Goal: Task Accomplishment & Management: Manage account settings

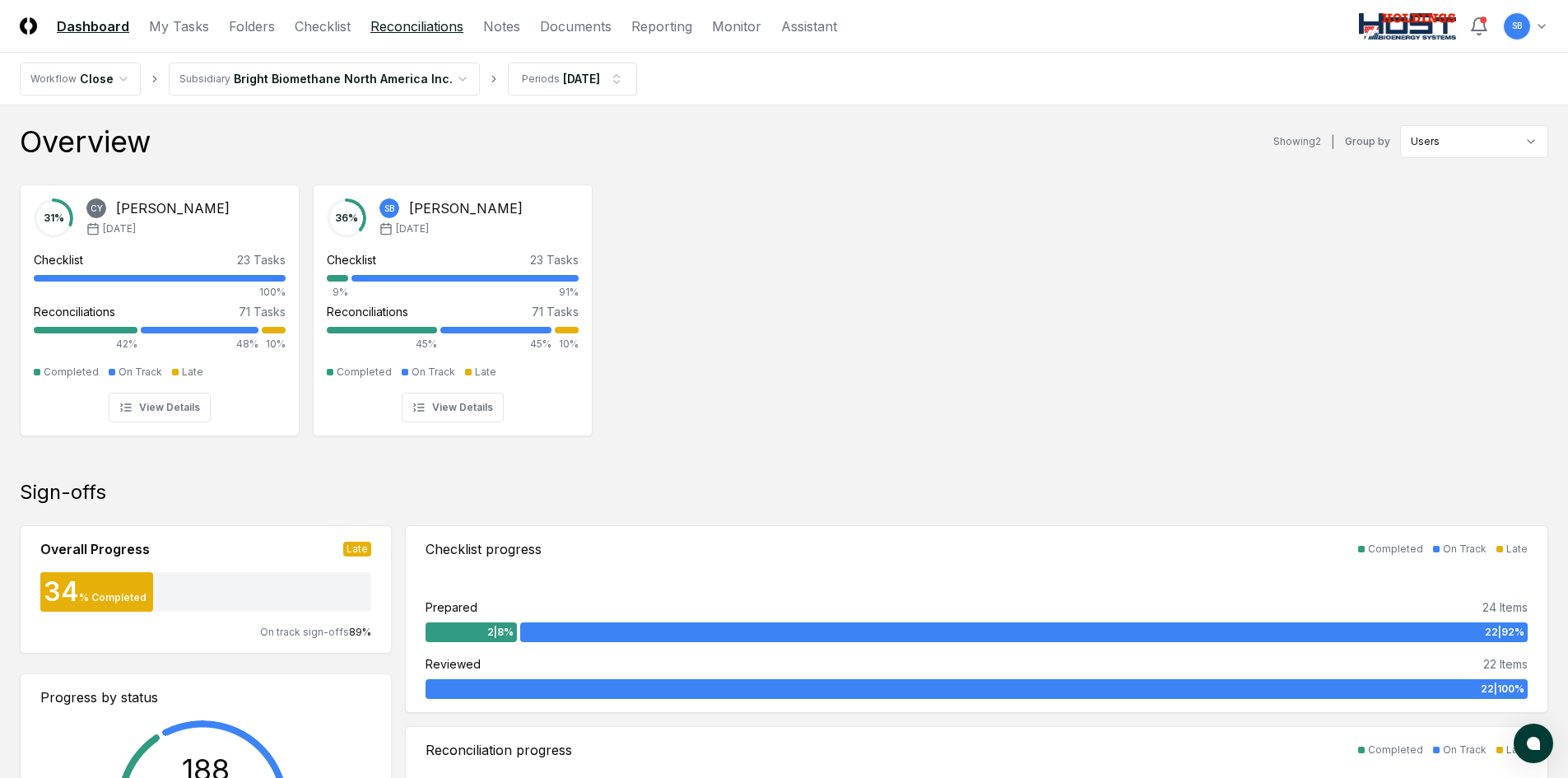
click at [435, 25] on link "Reconciliations" at bounding box center [417, 26] width 93 height 20
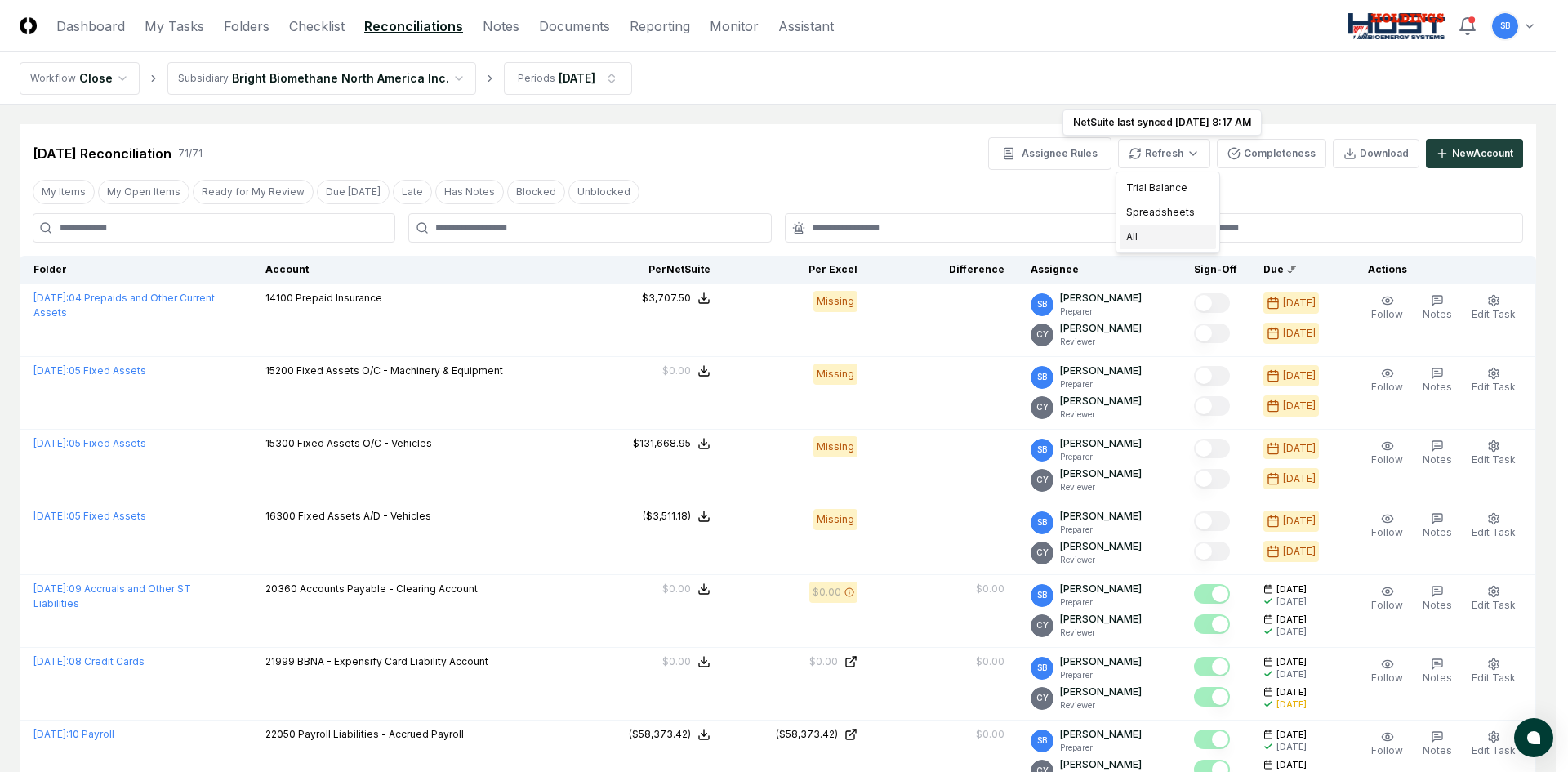
click at [1161, 236] on div "All" at bounding box center [1168, 237] width 96 height 25
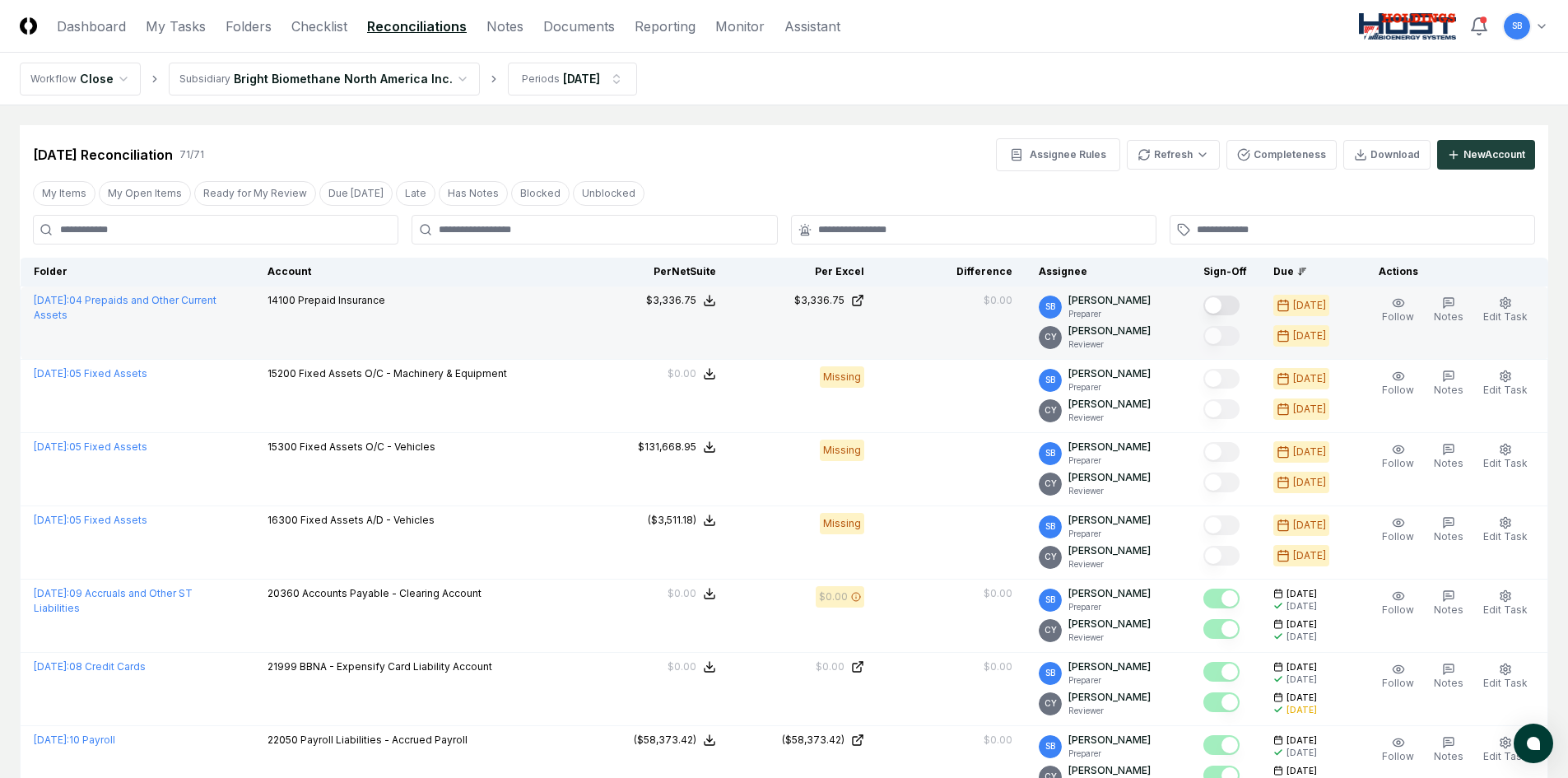
click at [1240, 307] on button "Mark complete" at bounding box center [1222, 305] width 36 height 20
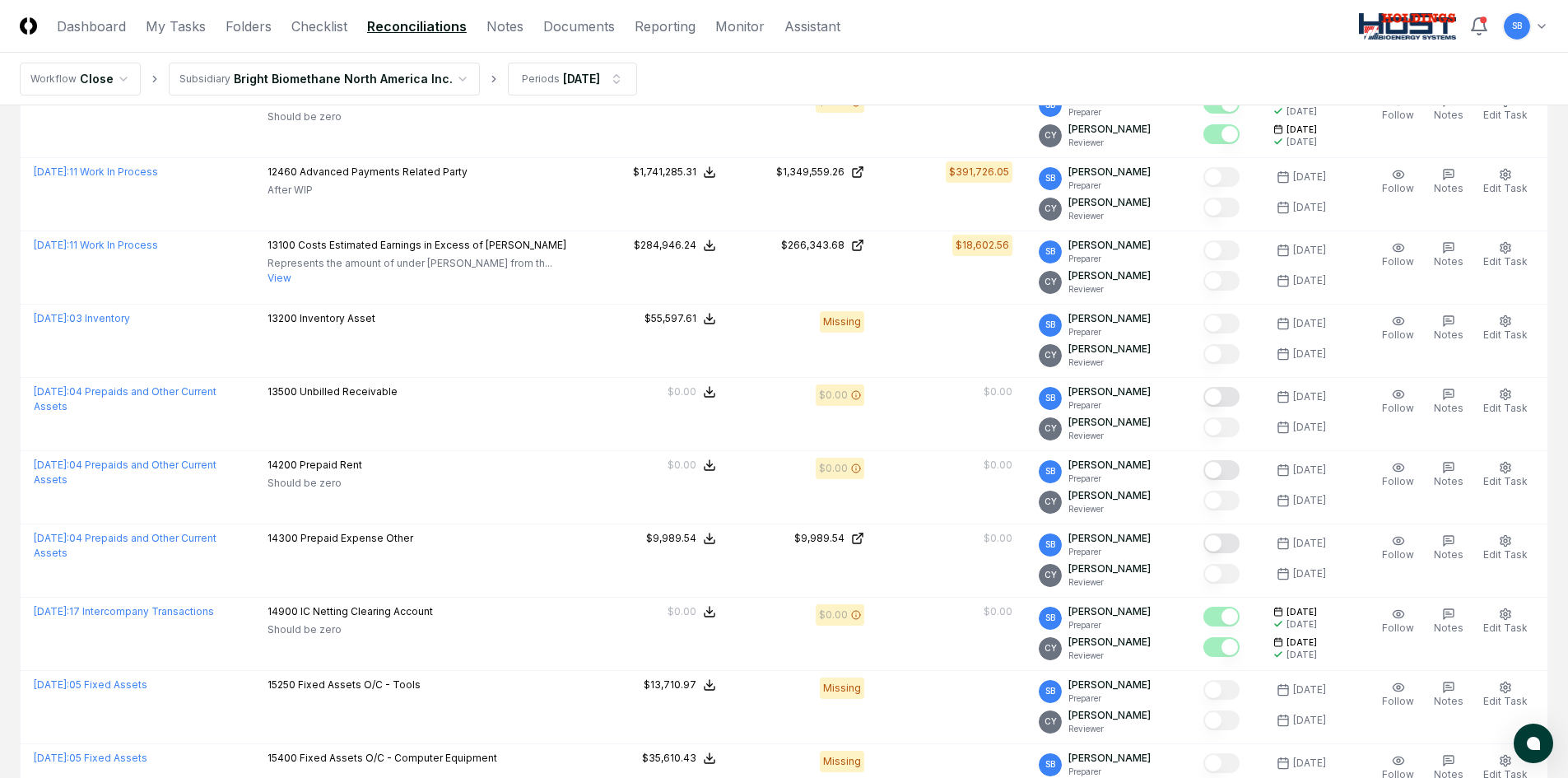
scroll to position [2141, 0]
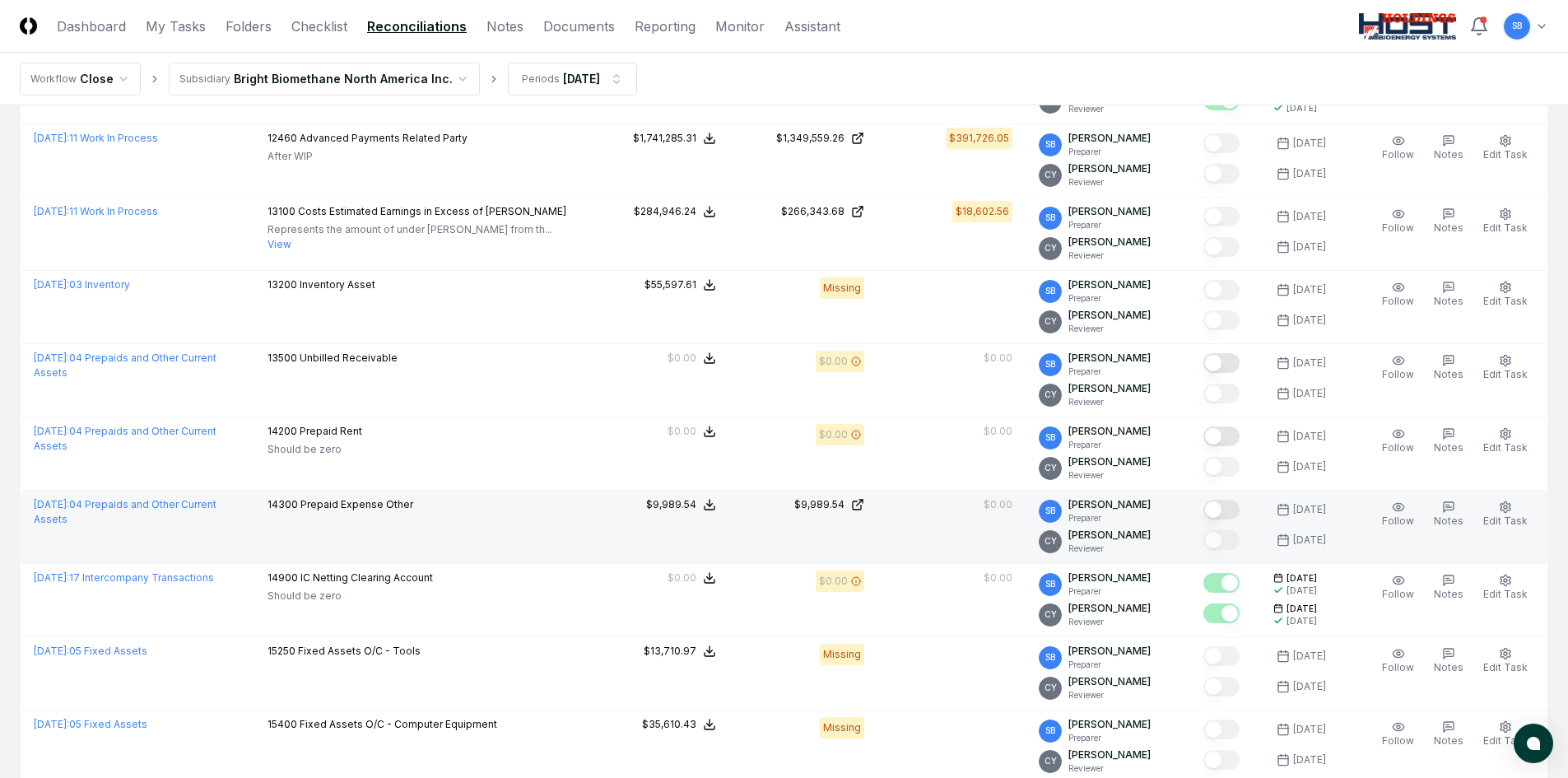
drag, startPoint x: 1235, startPoint y: 507, endPoint x: 1070, endPoint y: 532, distance: 166.9
click at [1235, 507] on button "Mark complete" at bounding box center [1222, 509] width 36 height 20
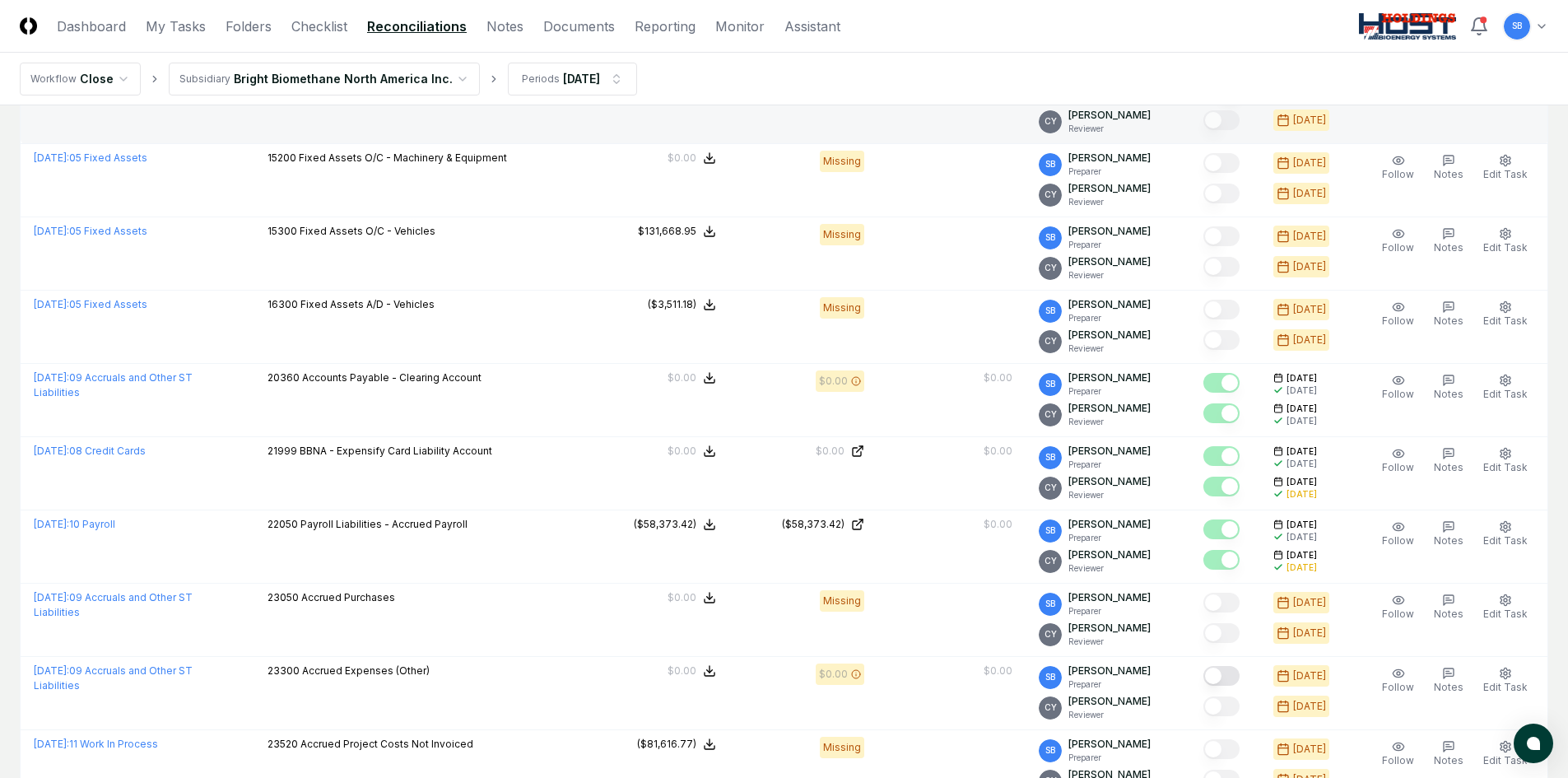
scroll to position [0, 0]
